Goal: Information Seeking & Learning: Find specific fact

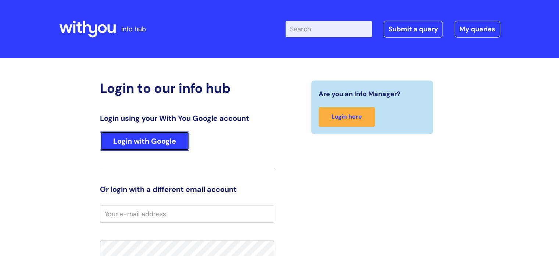
click at [134, 147] on link "Login with Google" at bounding box center [144, 140] width 89 height 19
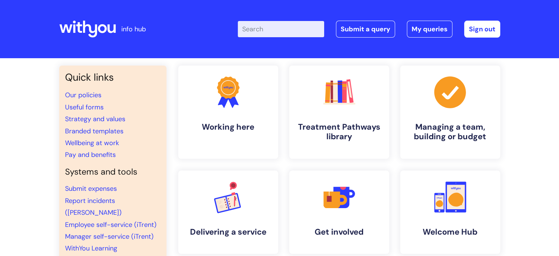
click at [282, 25] on input "Enter your search term here..." at bounding box center [281, 29] width 86 height 16
type input "return to work"
click button "Search" at bounding box center [0, 0] width 0 height 0
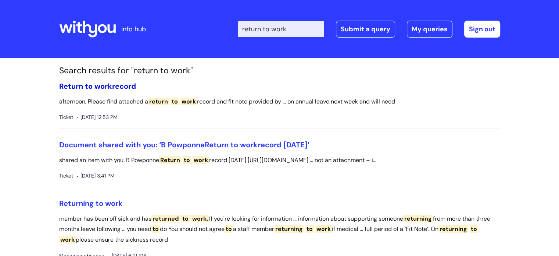
click at [82, 85] on span "Return" at bounding box center [71, 86] width 24 height 10
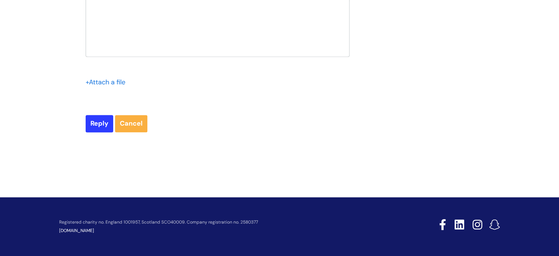
scroll to position [1020, 0]
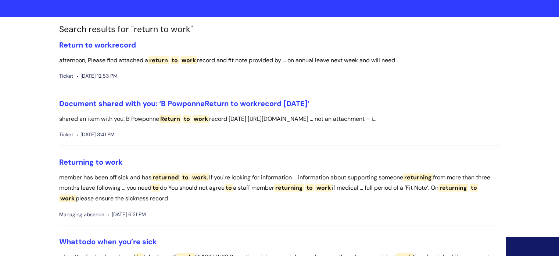
scroll to position [110, 0]
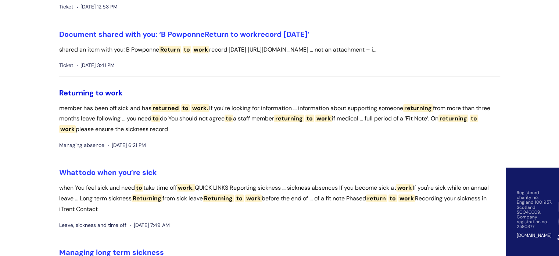
click at [93, 94] on span "Returning" at bounding box center [76, 93] width 35 height 10
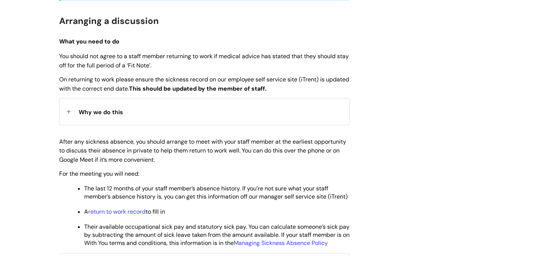
scroll to position [405, 0]
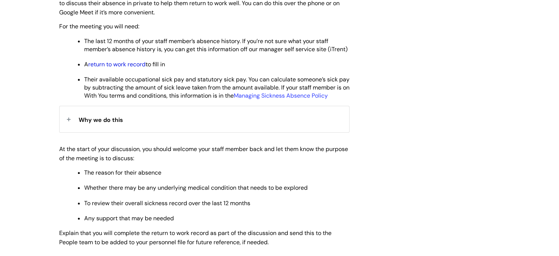
click at [127, 68] on link "return to work record" at bounding box center [116, 64] width 57 height 8
